Goal: Information Seeking & Learning: Find specific fact

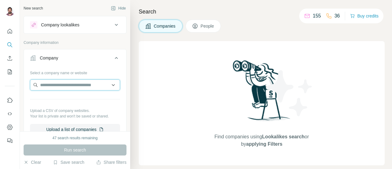
click at [69, 87] on input "text" at bounding box center [75, 84] width 90 height 11
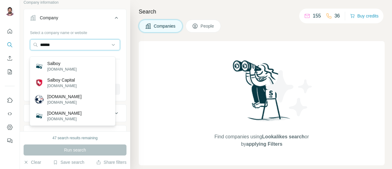
scroll to position [41, 0]
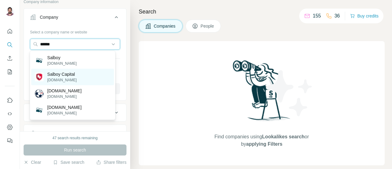
type input "******"
click at [75, 73] on p "Salboy Capital" at bounding box center [61, 74] width 29 height 6
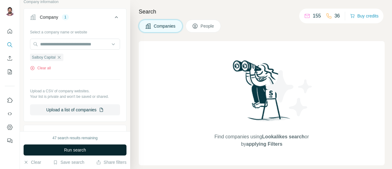
click at [74, 151] on span "Run search" at bounding box center [75, 150] width 22 height 6
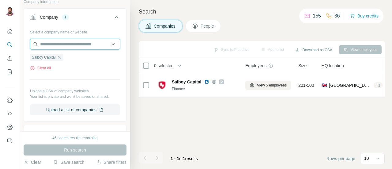
click at [74, 43] on input "text" at bounding box center [75, 44] width 90 height 11
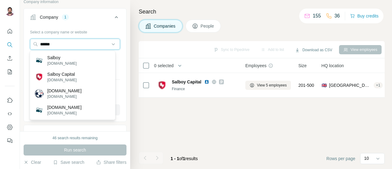
type input "******"
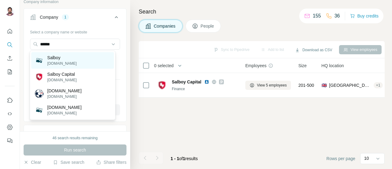
click at [78, 61] on div "Salboy salboy.com" at bounding box center [72, 60] width 82 height 17
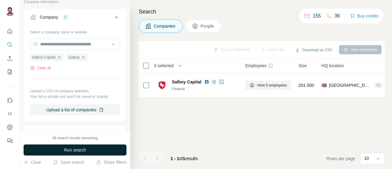
click at [80, 149] on span "Run search" at bounding box center [75, 150] width 22 height 6
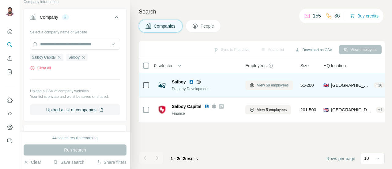
click at [274, 84] on span "View 58 employees" at bounding box center [273, 85] width 32 height 6
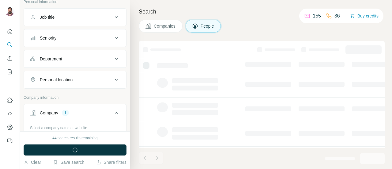
scroll to position [136, 0]
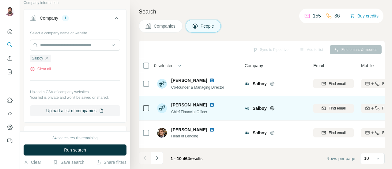
scroll to position [0, 1]
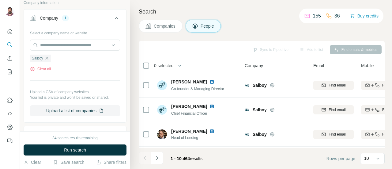
click at [170, 26] on span "Companies" at bounding box center [165, 26] width 22 height 6
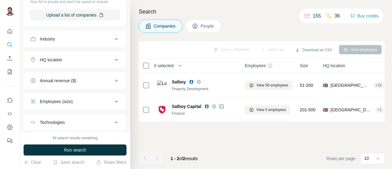
scroll to position [41, 0]
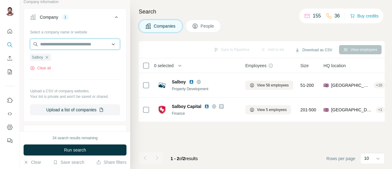
click at [50, 43] on input "text" at bounding box center [75, 44] width 90 height 11
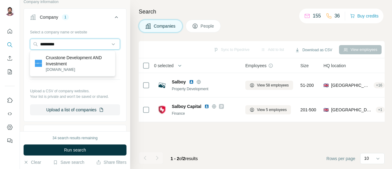
type input "*********"
click at [85, 60] on p "Cruxstone Development AND Investment" at bounding box center [78, 61] width 64 height 12
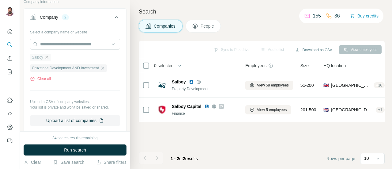
click at [46, 57] on icon "button" at bounding box center [46, 57] width 5 height 5
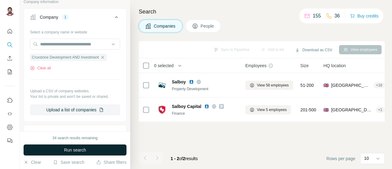
click at [68, 151] on span "Run search" at bounding box center [75, 150] width 22 height 6
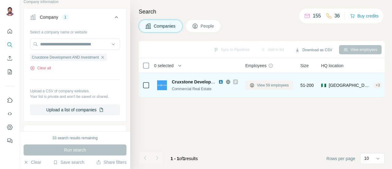
click at [256, 89] on button "View 59 employees" at bounding box center [270, 85] width 48 height 9
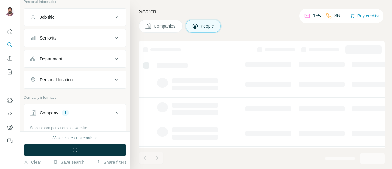
scroll to position [136, 0]
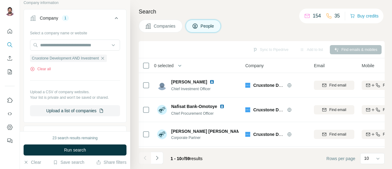
click at [245, 4] on div "Search Companies People Sync to Pipedrive Add to list Find emails & mobiles 0 s…" at bounding box center [261, 84] width 262 height 169
